Goal: Information Seeking & Learning: Check status

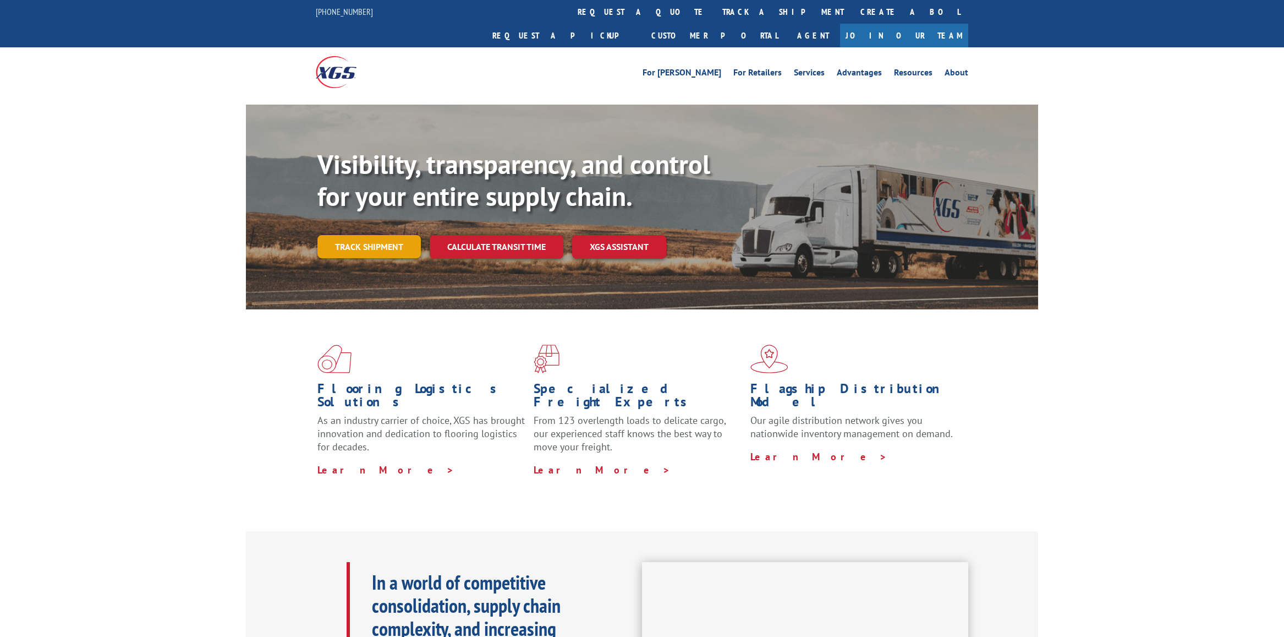
click at [384, 235] on link "Track shipment" at bounding box center [368, 246] width 103 height 23
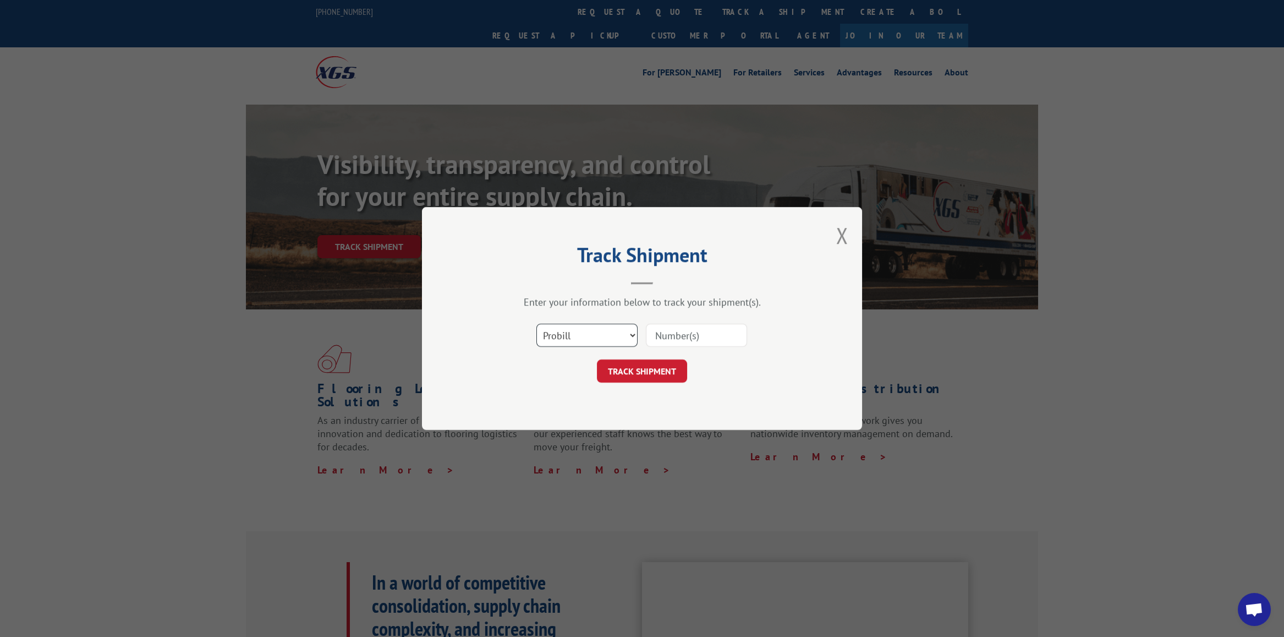
click at [611, 335] on select "Select category... Probill BOL PO" at bounding box center [586, 335] width 101 height 23
select select "bol"
click at [536, 324] on select "Select category... Probill BOL PO" at bounding box center [586, 335] width 101 height 23
click at [678, 335] on input at bounding box center [696, 335] width 101 height 23
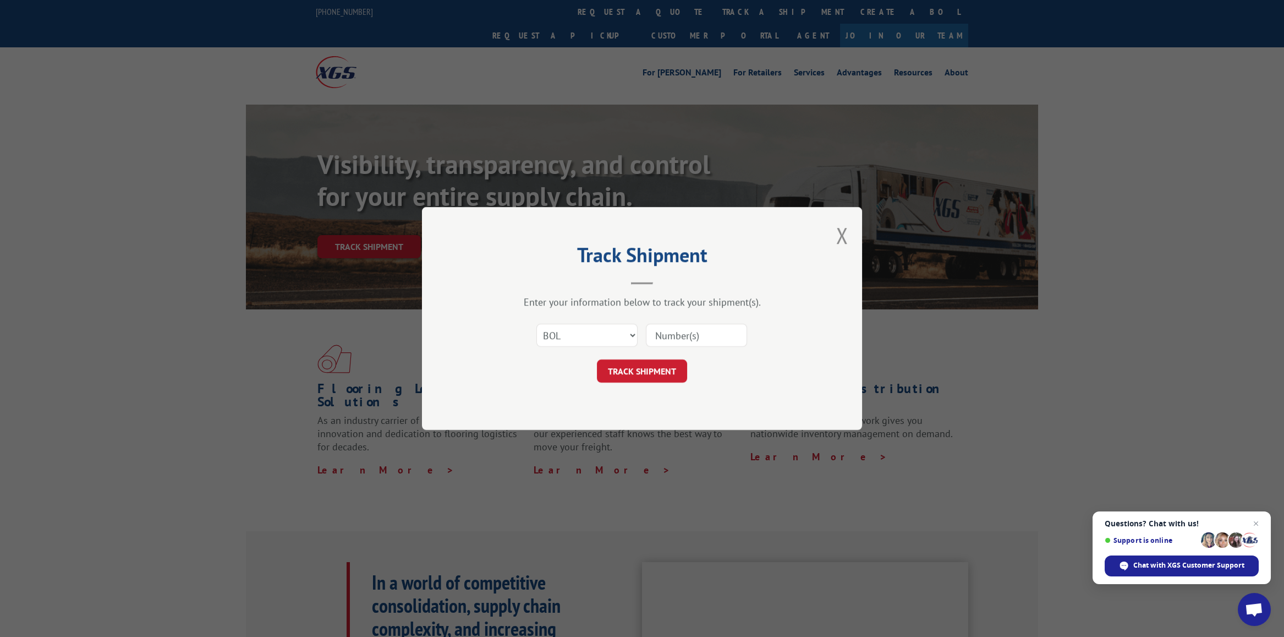
type input "2878885"
click at [643, 367] on button "TRACK SHIPMENT" at bounding box center [642, 370] width 90 height 23
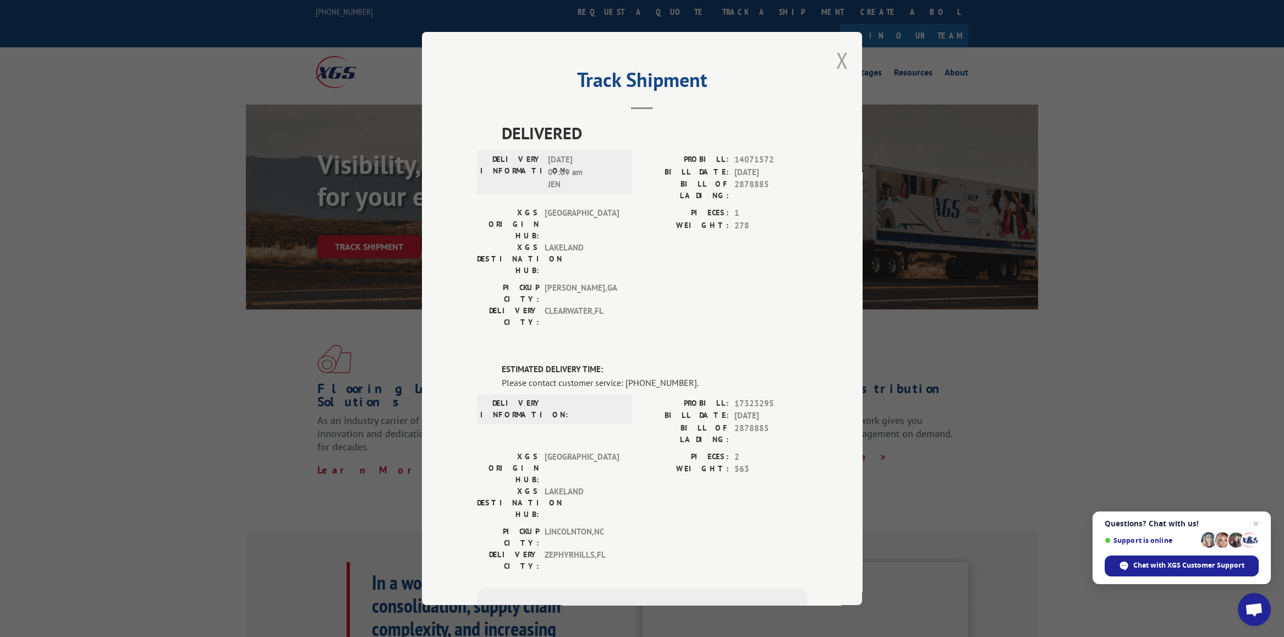
click at [844, 56] on button "Close modal" at bounding box center [842, 60] width 12 height 29
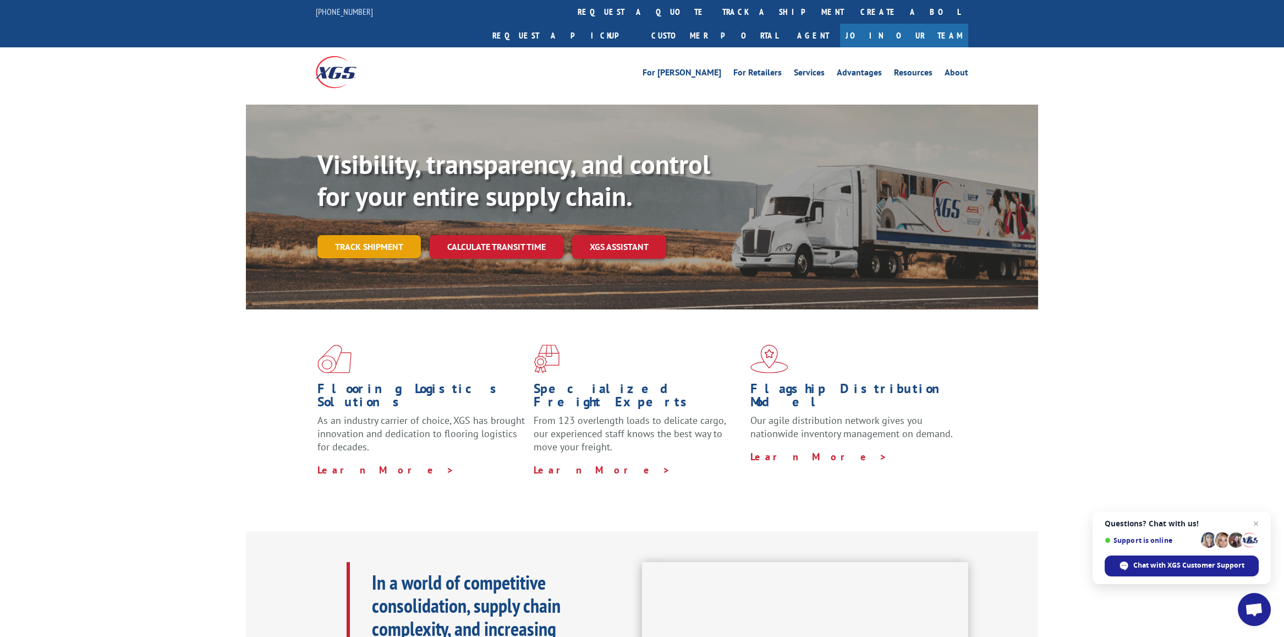
click at [358, 235] on link "Track shipment" at bounding box center [368, 246] width 103 height 23
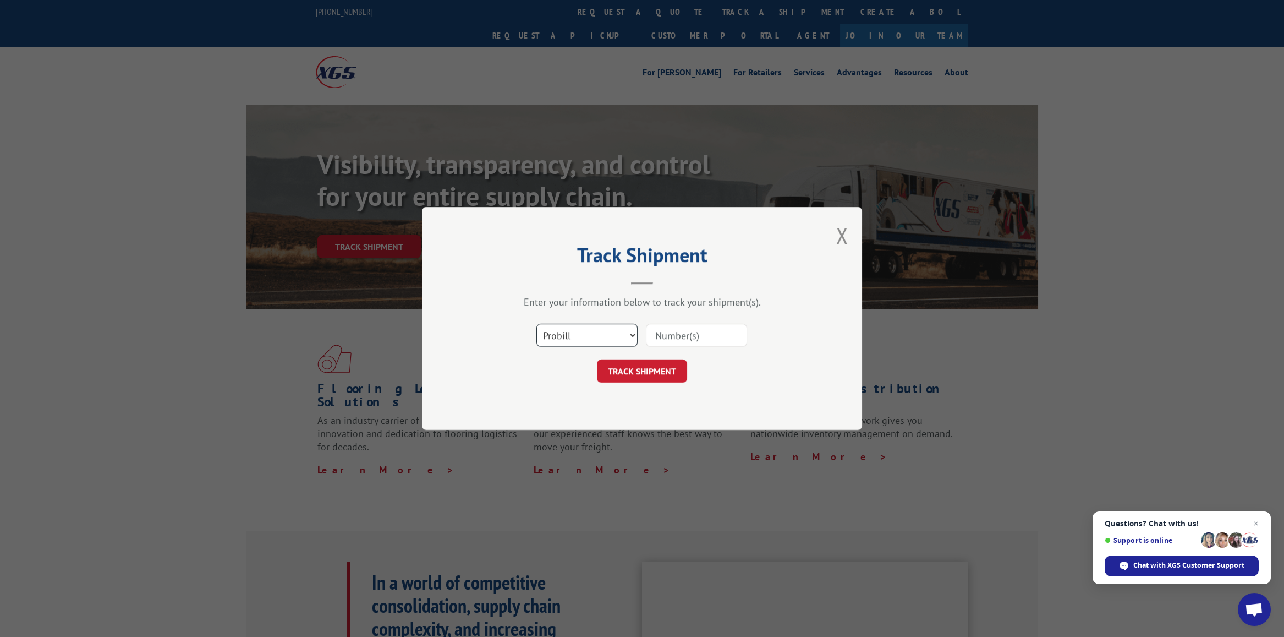
click at [596, 335] on select "Select category... Probill BOL PO" at bounding box center [586, 335] width 101 height 23
select select "bol"
click at [536, 324] on select "Select category... Probill BOL PO" at bounding box center [586, 335] width 101 height 23
click at [692, 324] on input at bounding box center [696, 335] width 101 height 23
type input "2878885"
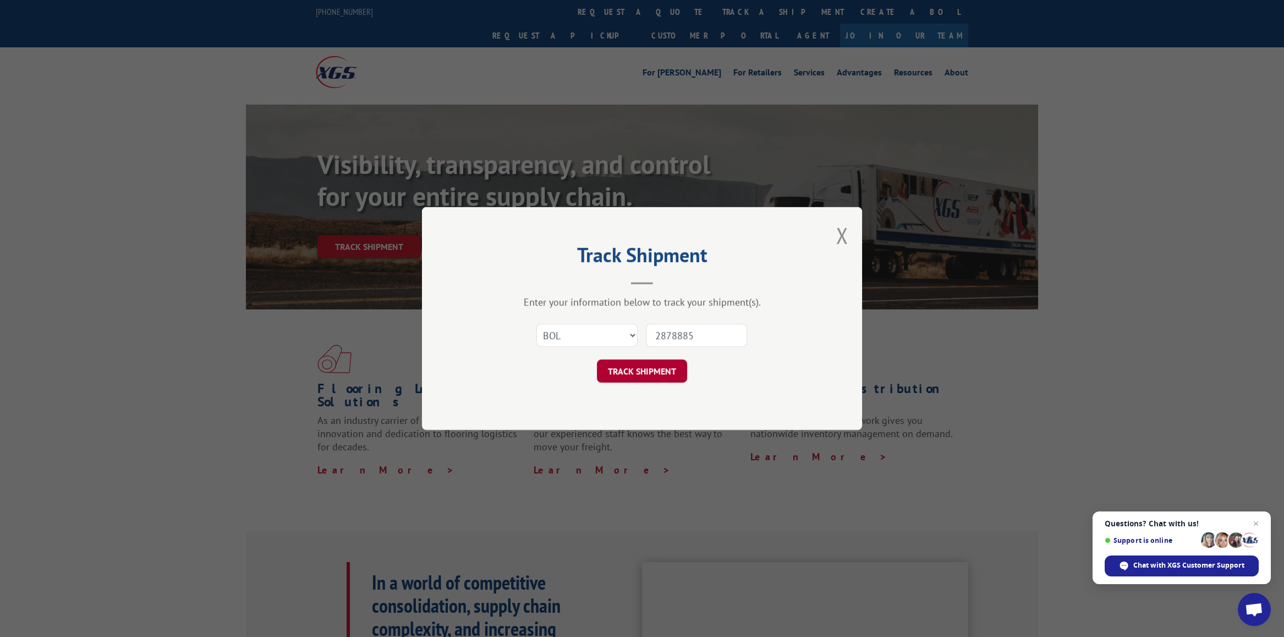
click at [641, 376] on button "TRACK SHIPMENT" at bounding box center [642, 370] width 90 height 23
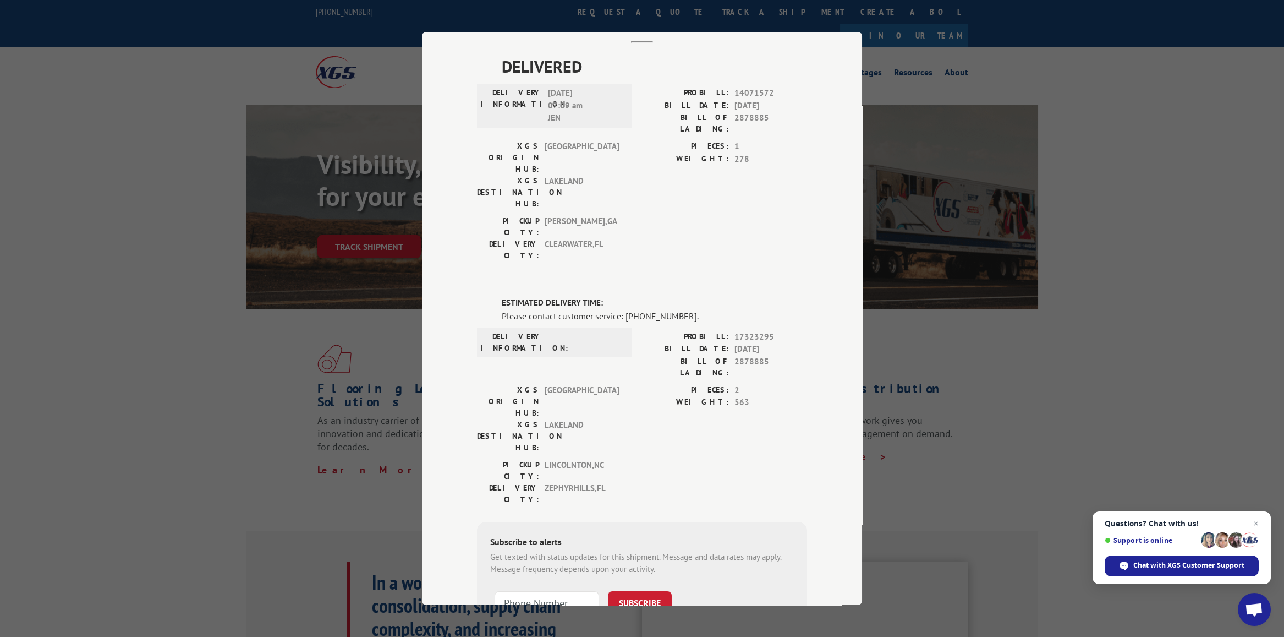
scroll to position [80, 0]
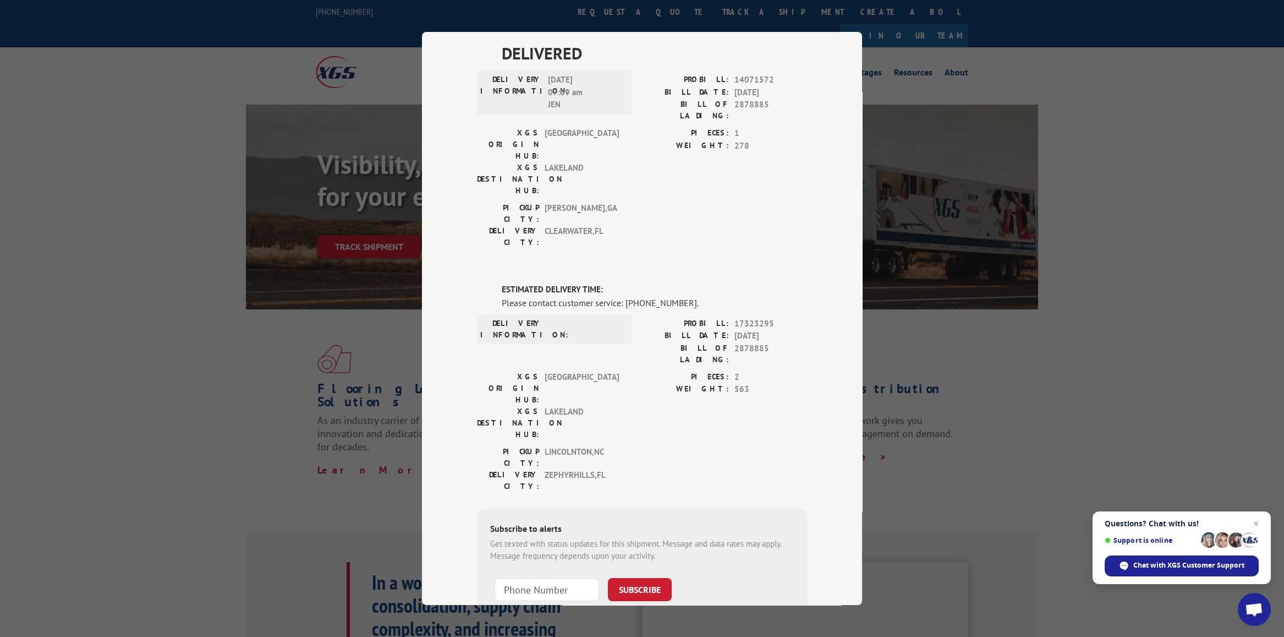
click at [1204, 162] on div "Track Shipment DELIVERED DELIVERY INFORMATION: [DATE] 07:09 am JEN PROBILL: 140…" at bounding box center [642, 318] width 1284 height 637
